Goal: Information Seeking & Learning: Check status

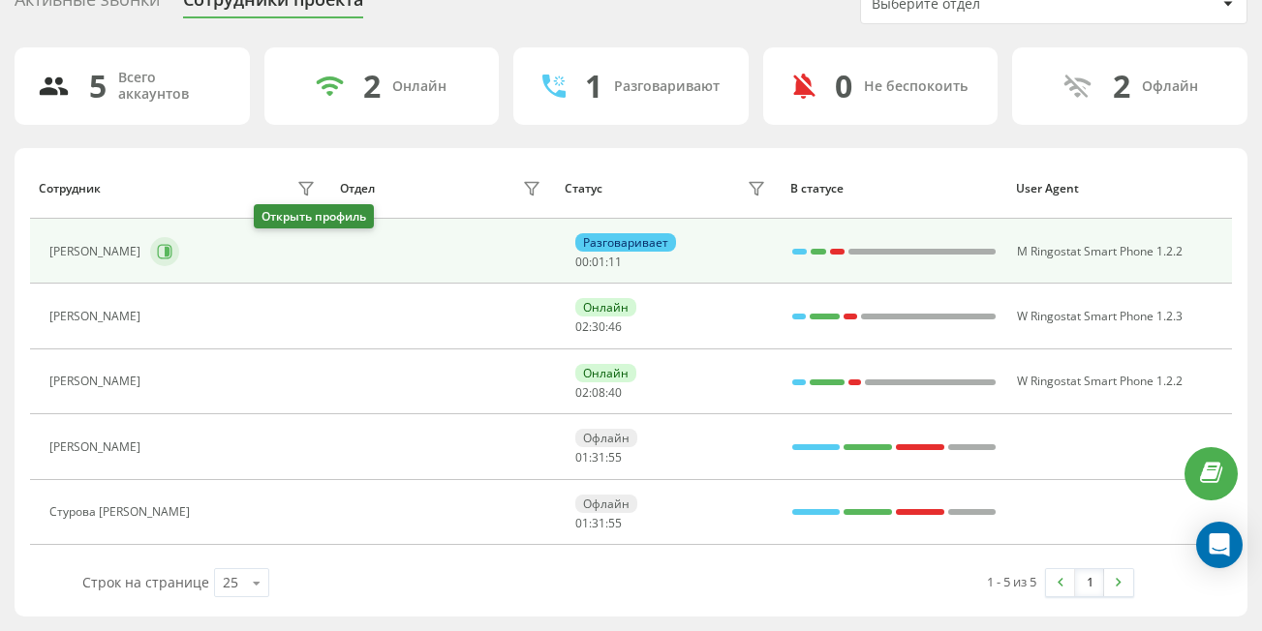
click at [172, 255] on icon at bounding box center [164, 251] width 15 height 15
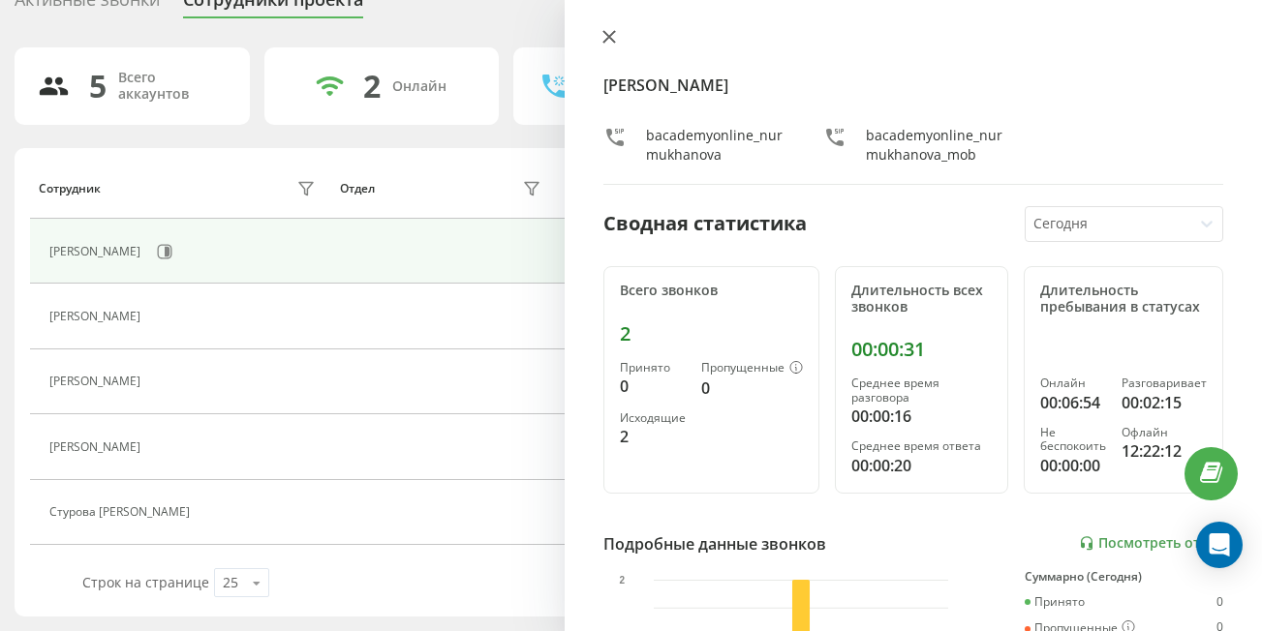
click at [607, 33] on icon at bounding box center [609, 37] width 14 height 14
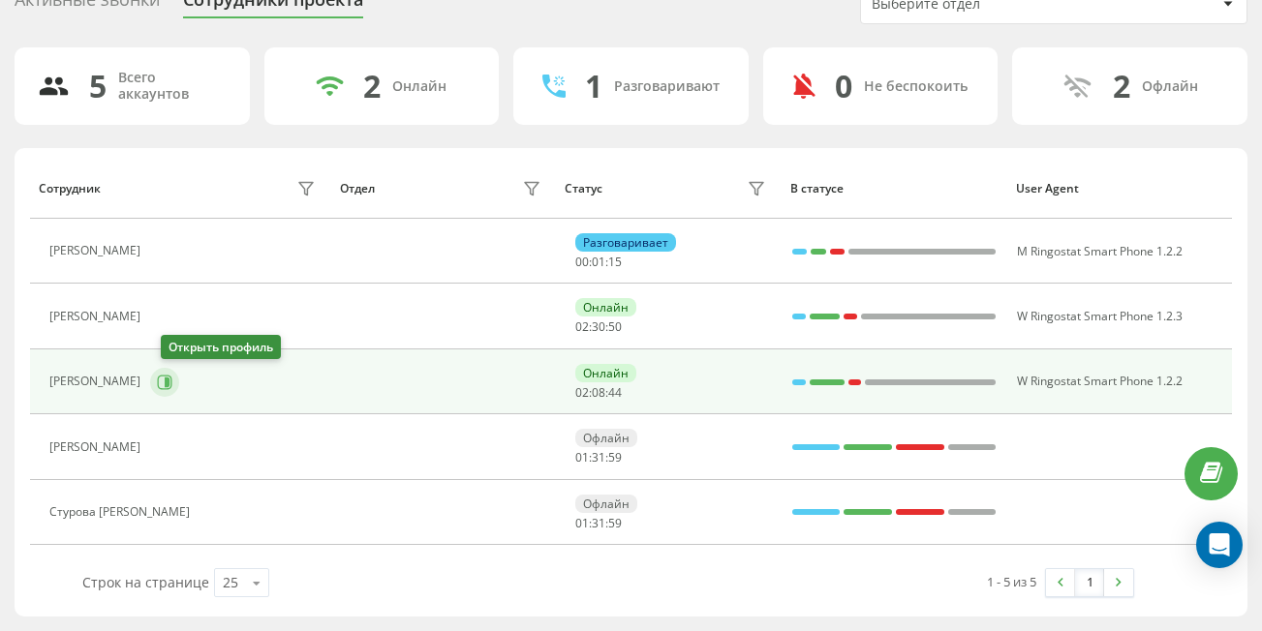
click at [171, 387] on icon at bounding box center [164, 382] width 15 height 15
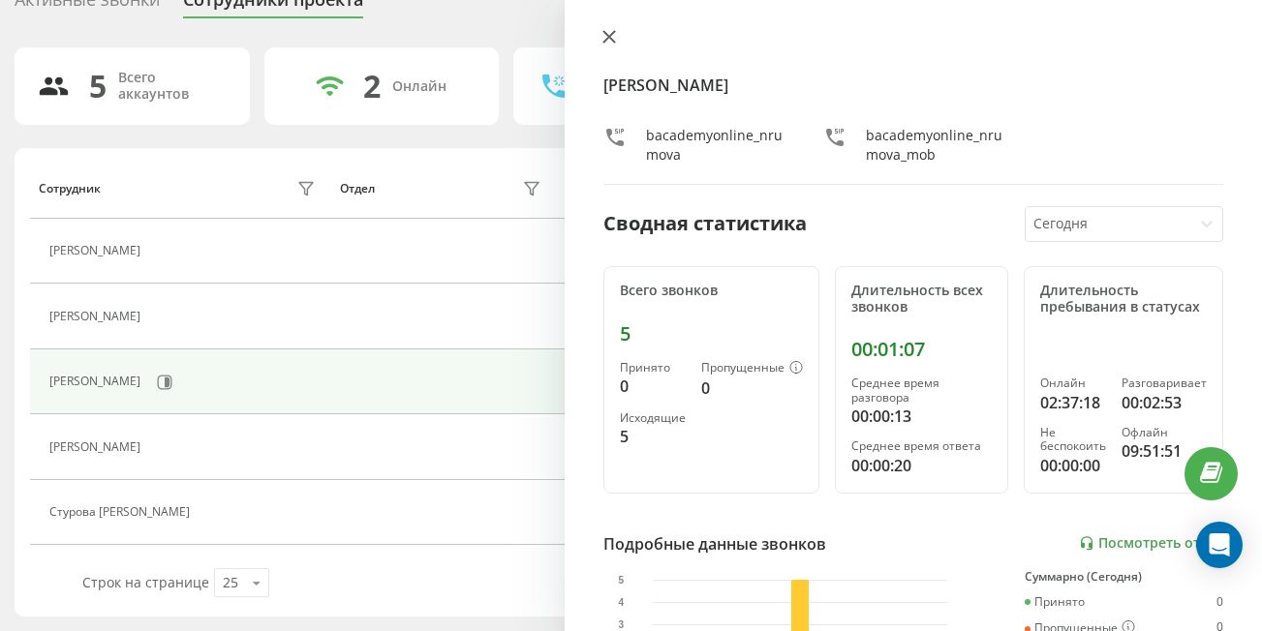
click at [607, 46] on button at bounding box center [608, 38] width 25 height 18
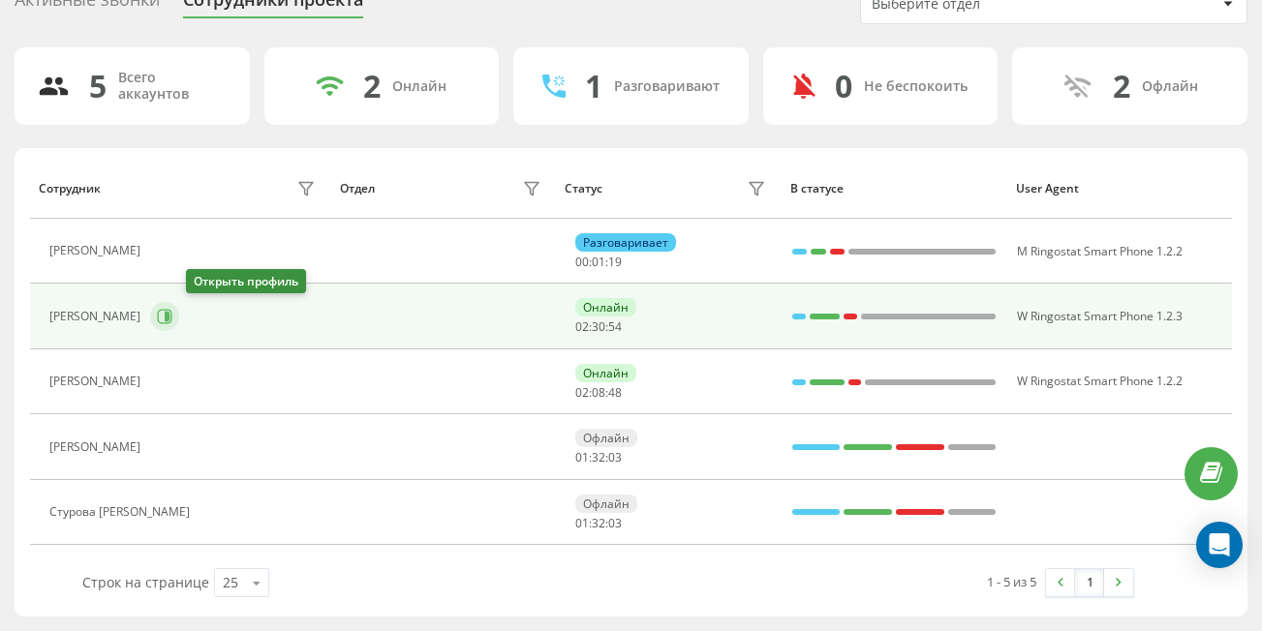
click at [172, 311] on icon at bounding box center [165, 317] width 15 height 15
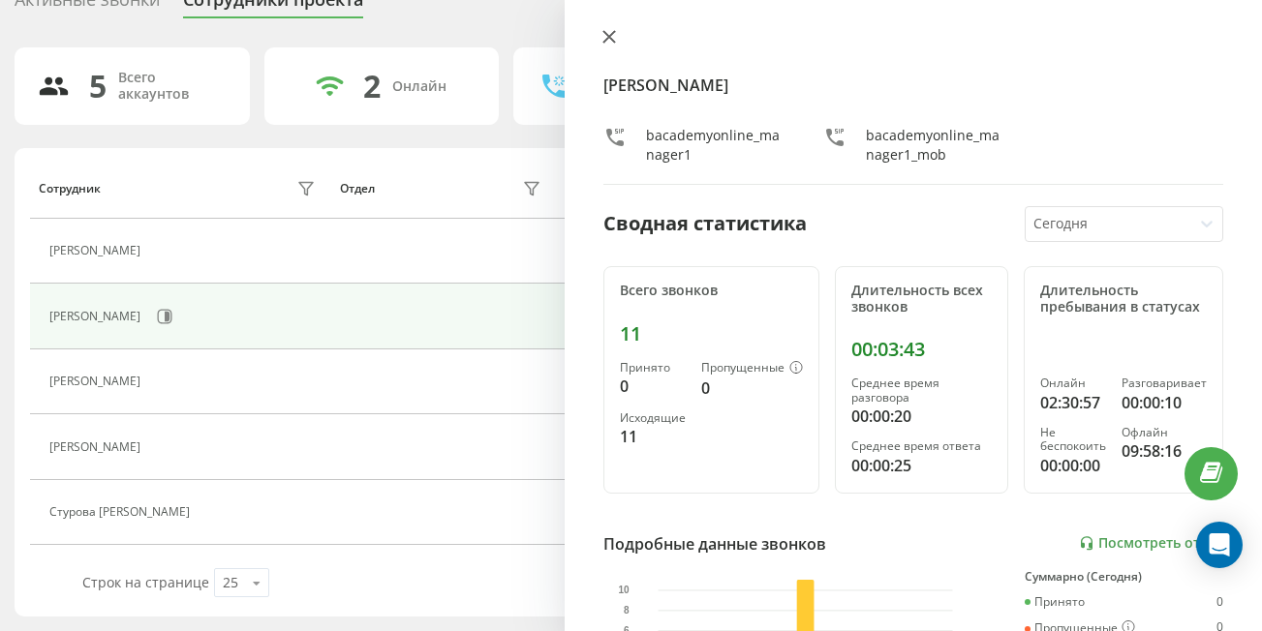
click at [599, 32] on button at bounding box center [608, 38] width 25 height 18
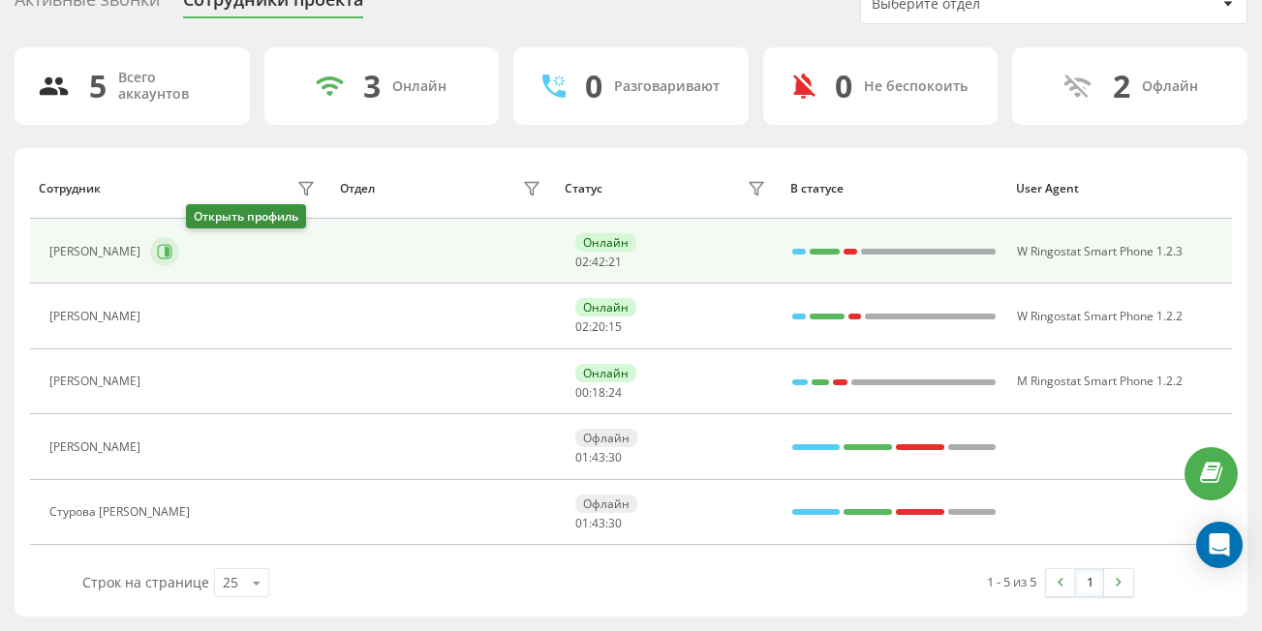
click at [169, 250] on icon at bounding box center [167, 252] width 5 height 10
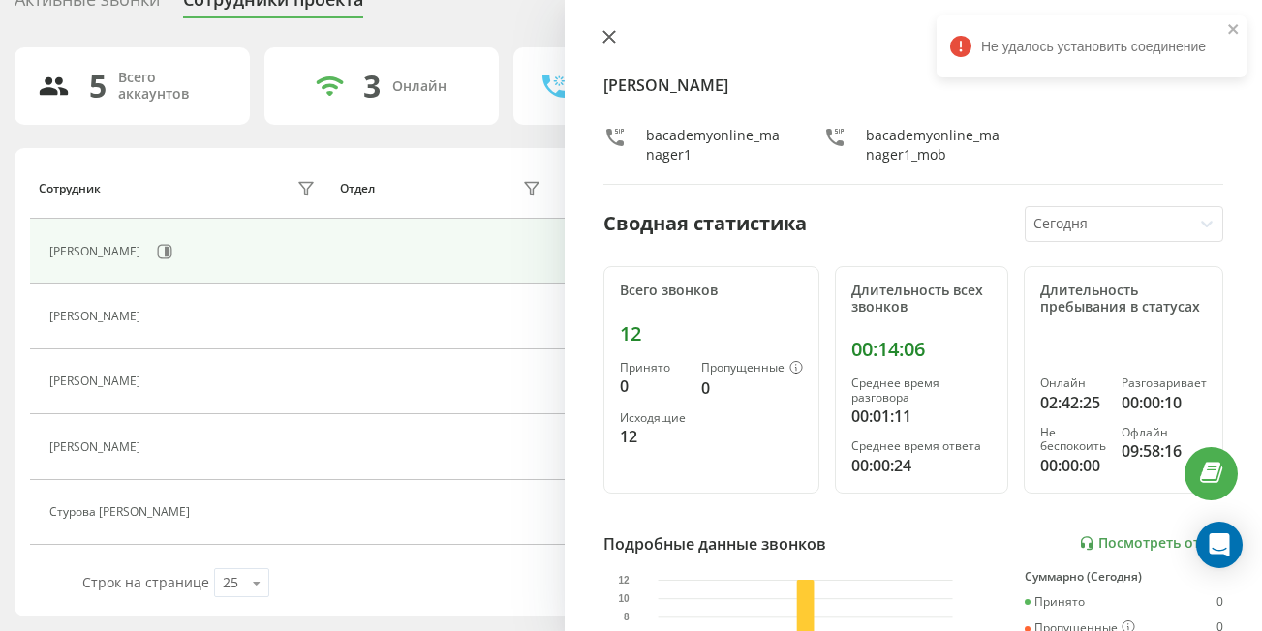
click at [605, 46] on button at bounding box center [608, 38] width 25 height 18
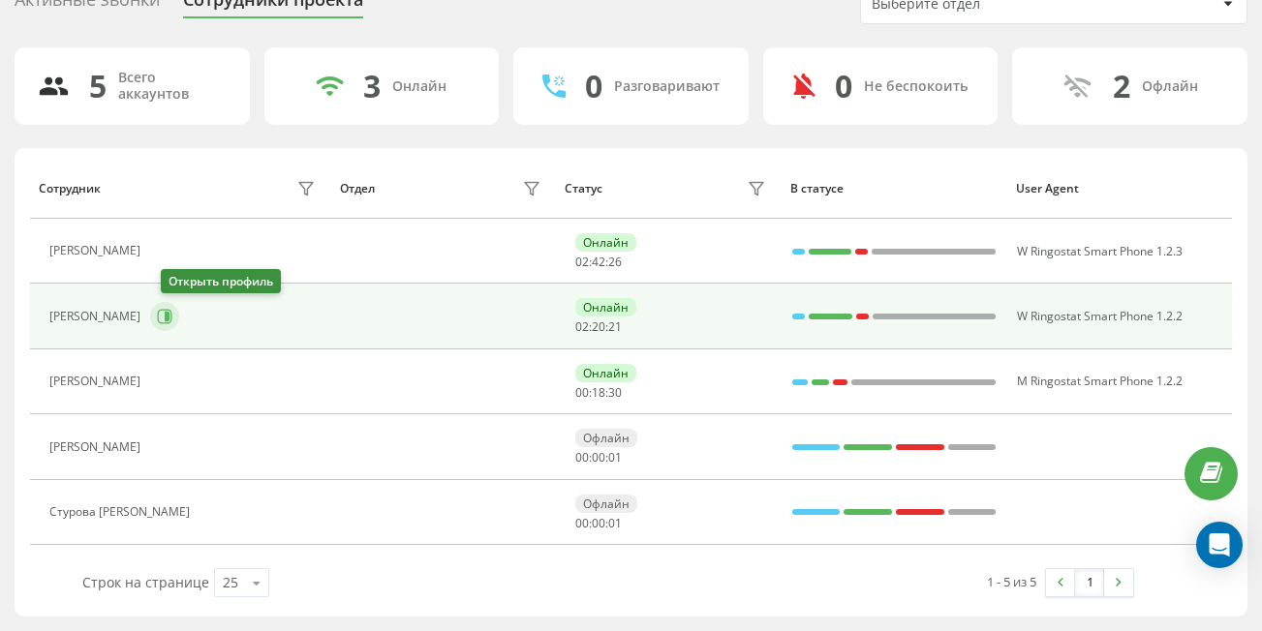
click at [179, 307] on button at bounding box center [164, 316] width 29 height 29
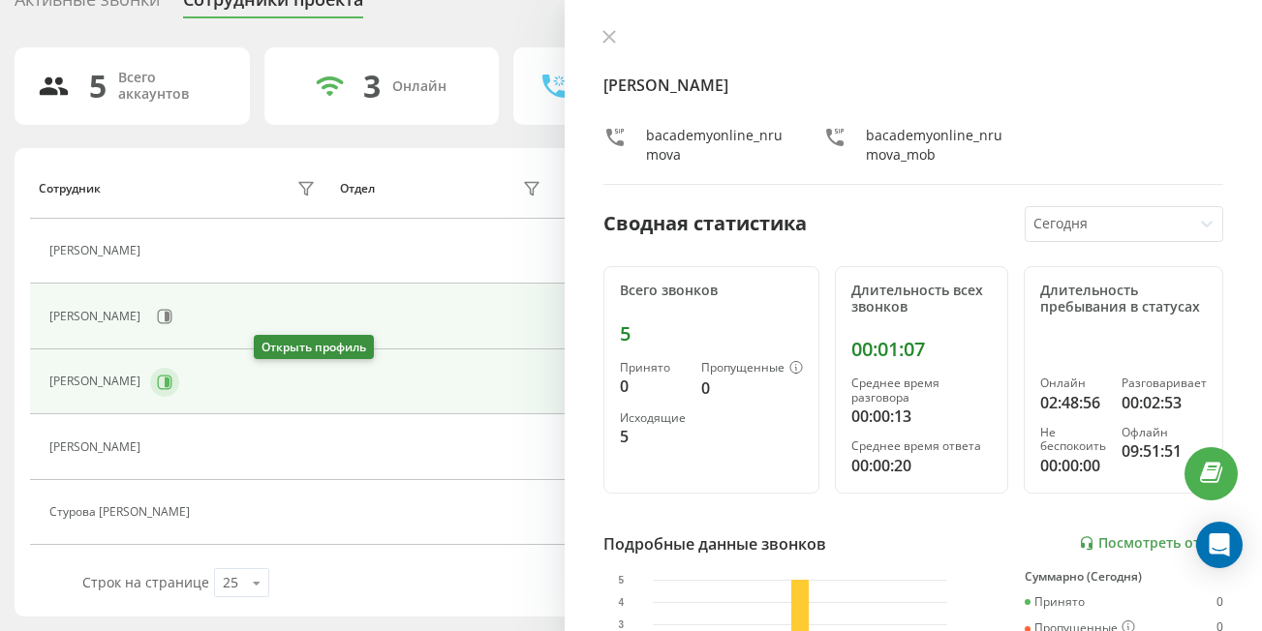
click at [172, 386] on icon at bounding box center [164, 382] width 15 height 15
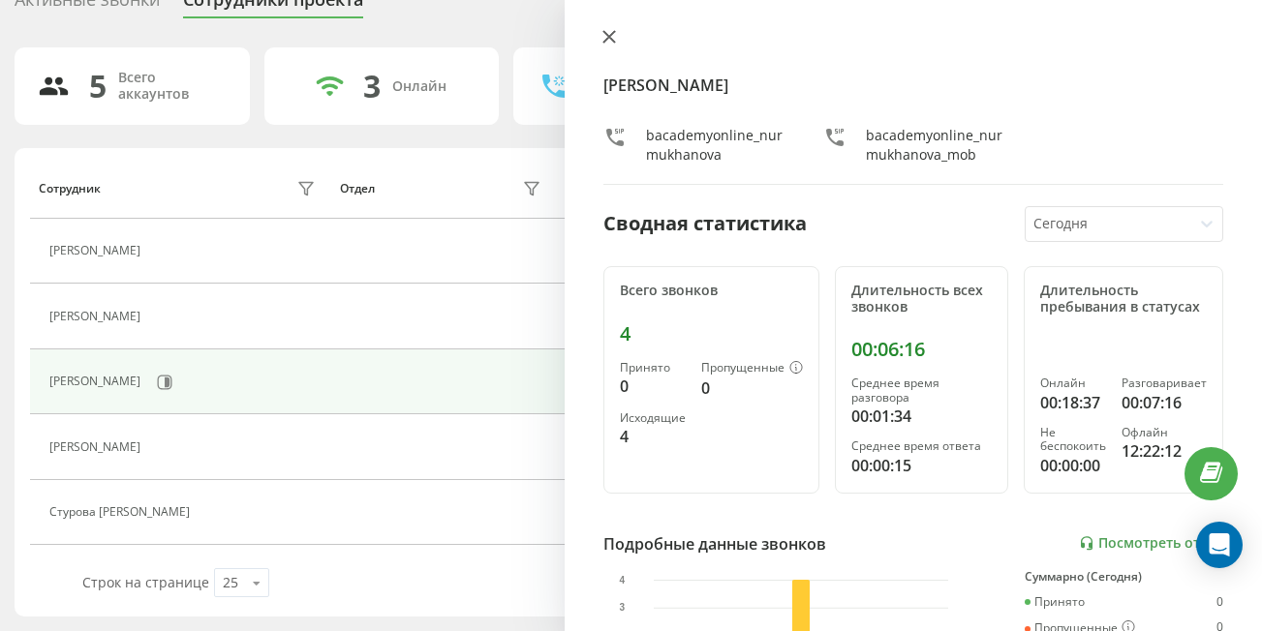
click at [602, 41] on icon at bounding box center [609, 37] width 14 height 14
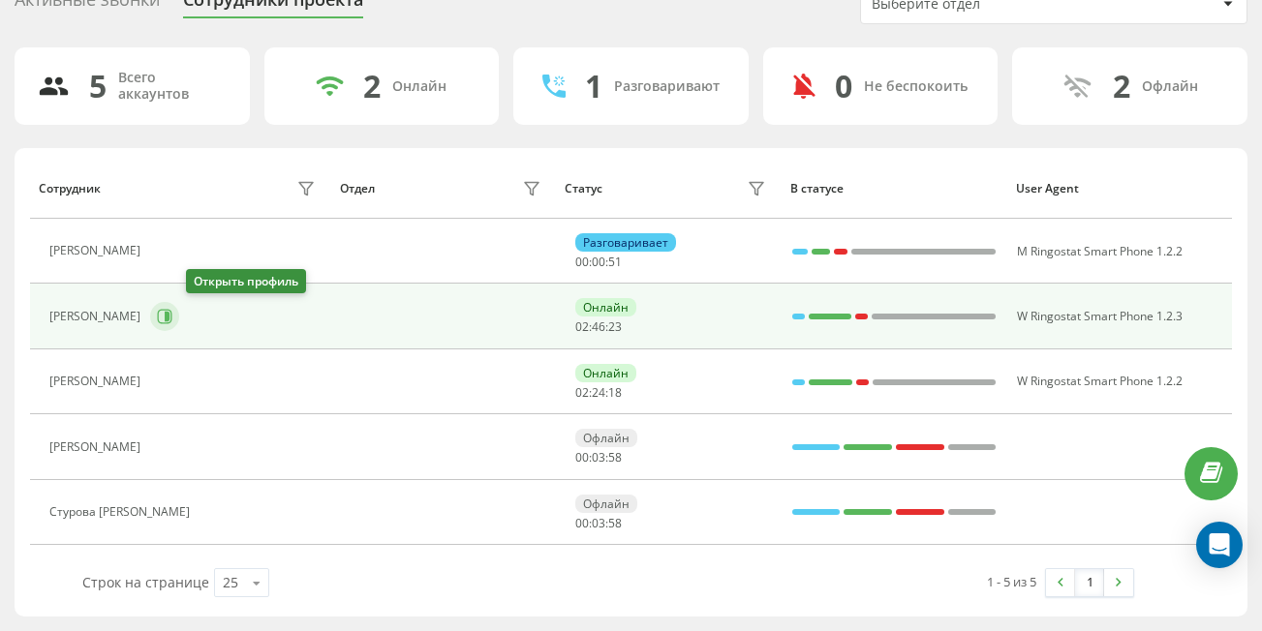
click at [169, 315] on icon at bounding box center [167, 317] width 5 height 10
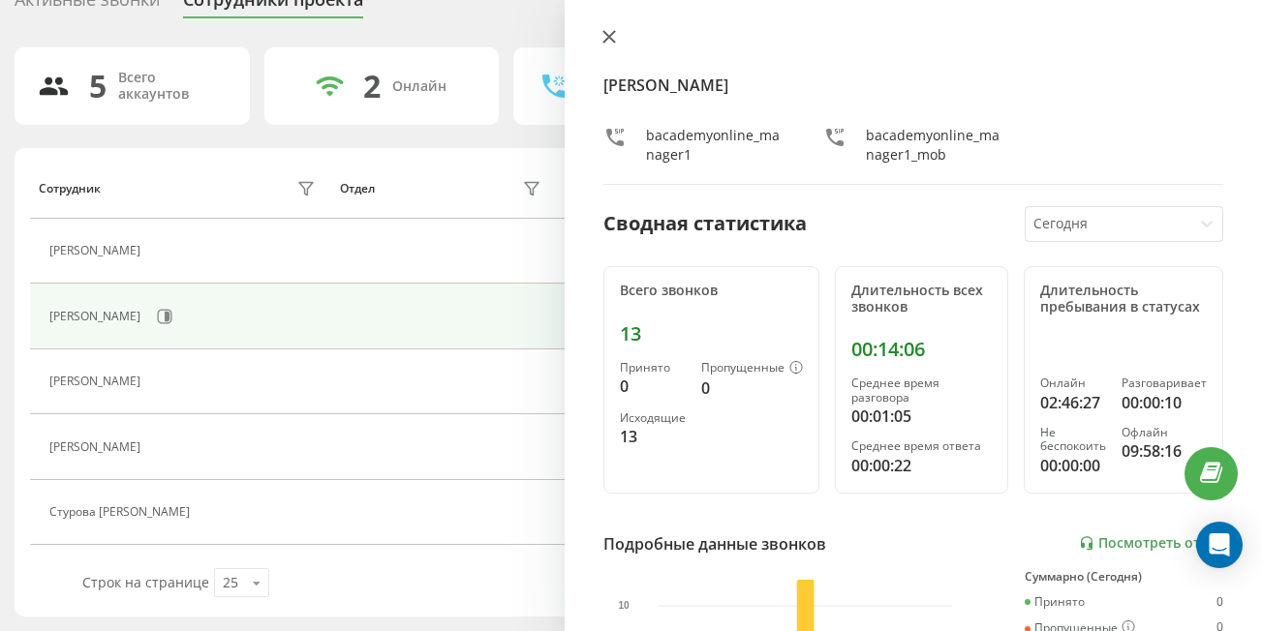
click at [616, 33] on button at bounding box center [608, 38] width 25 height 18
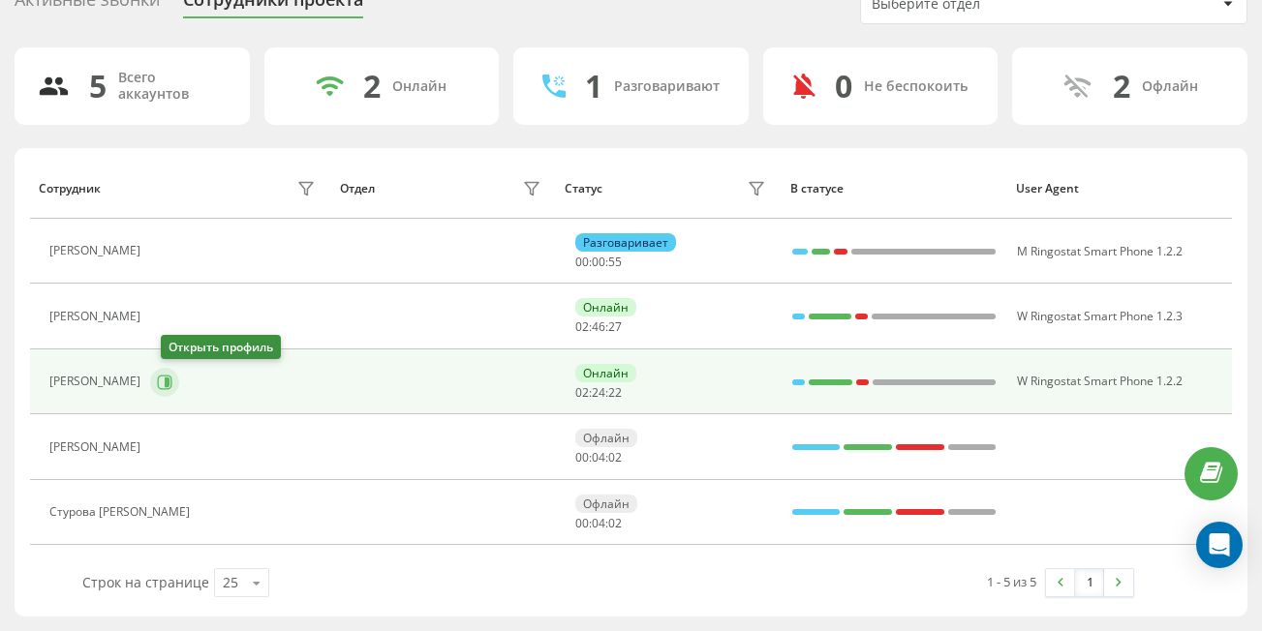
click at [172, 377] on icon at bounding box center [164, 382] width 15 height 15
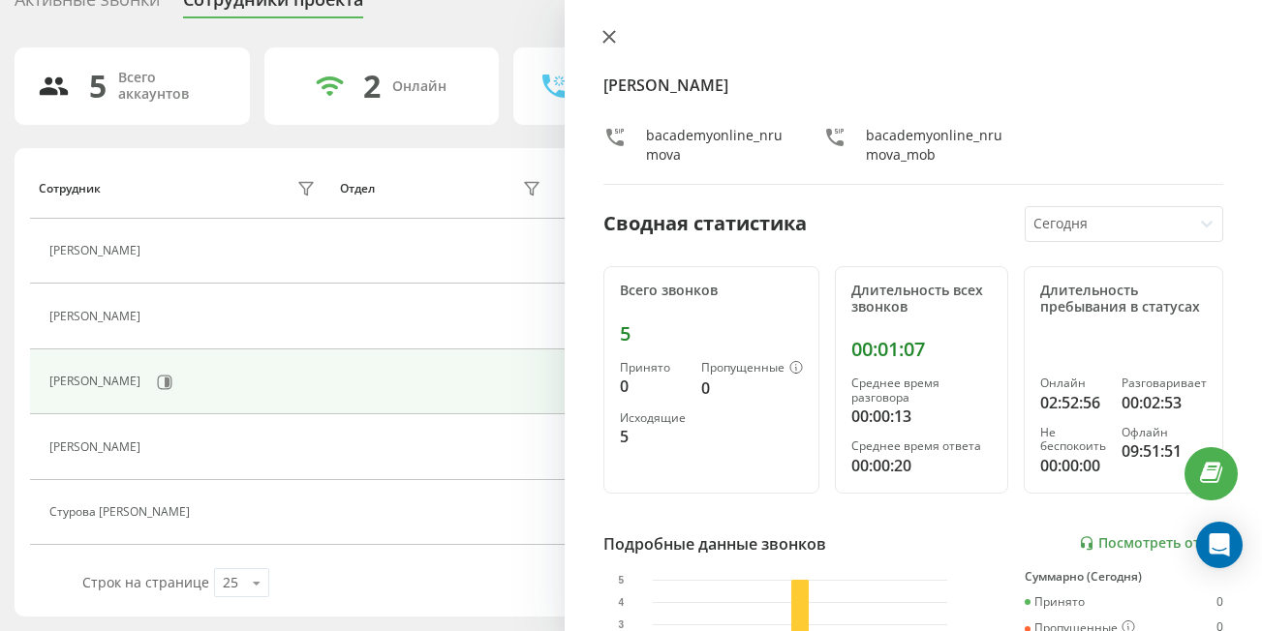
click at [619, 35] on button at bounding box center [608, 38] width 25 height 18
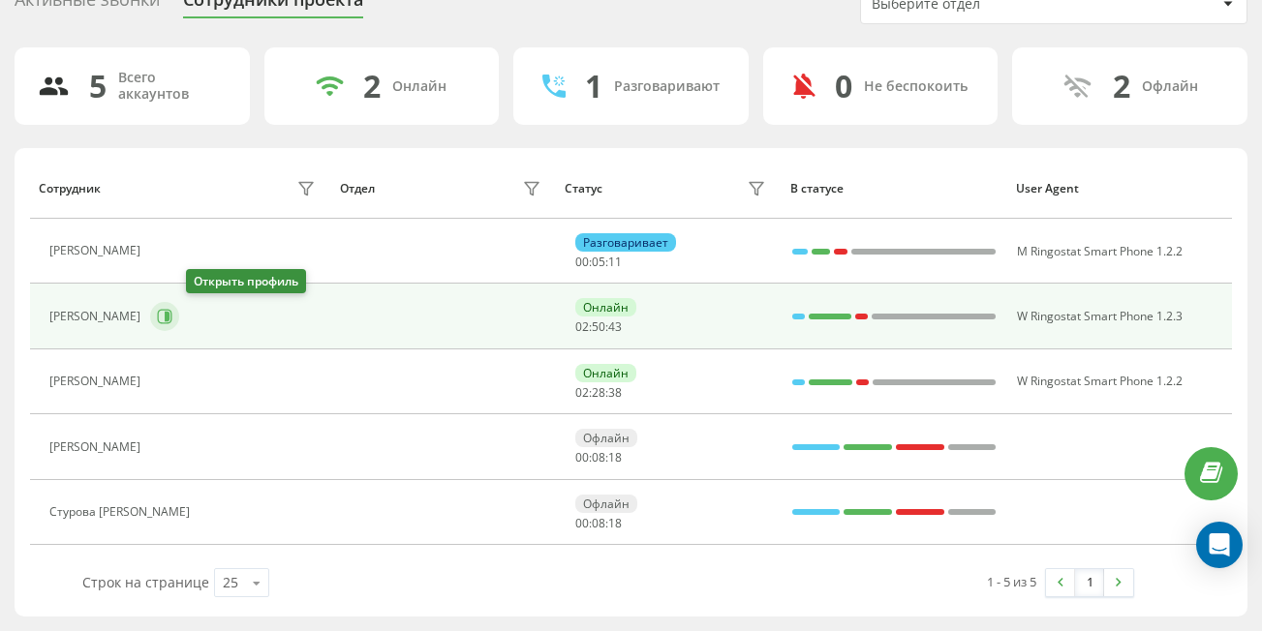
click at [172, 322] on icon at bounding box center [164, 316] width 15 height 15
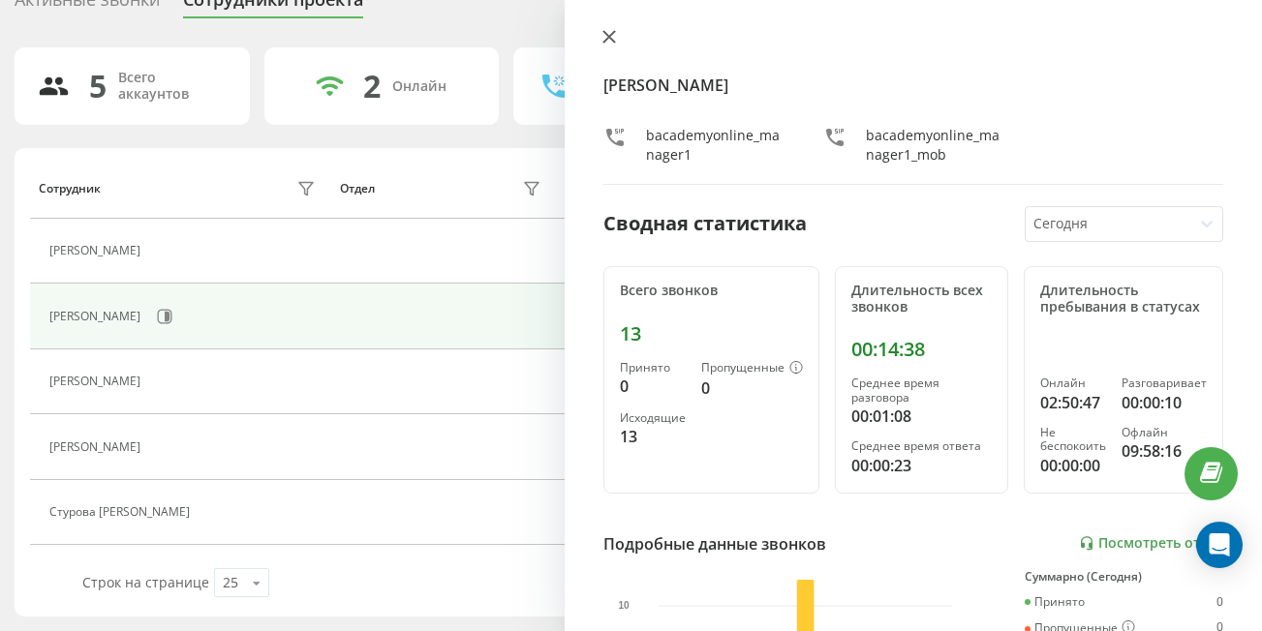
click at [607, 35] on icon at bounding box center [609, 37] width 12 height 12
